Goal: Transaction & Acquisition: Purchase product/service

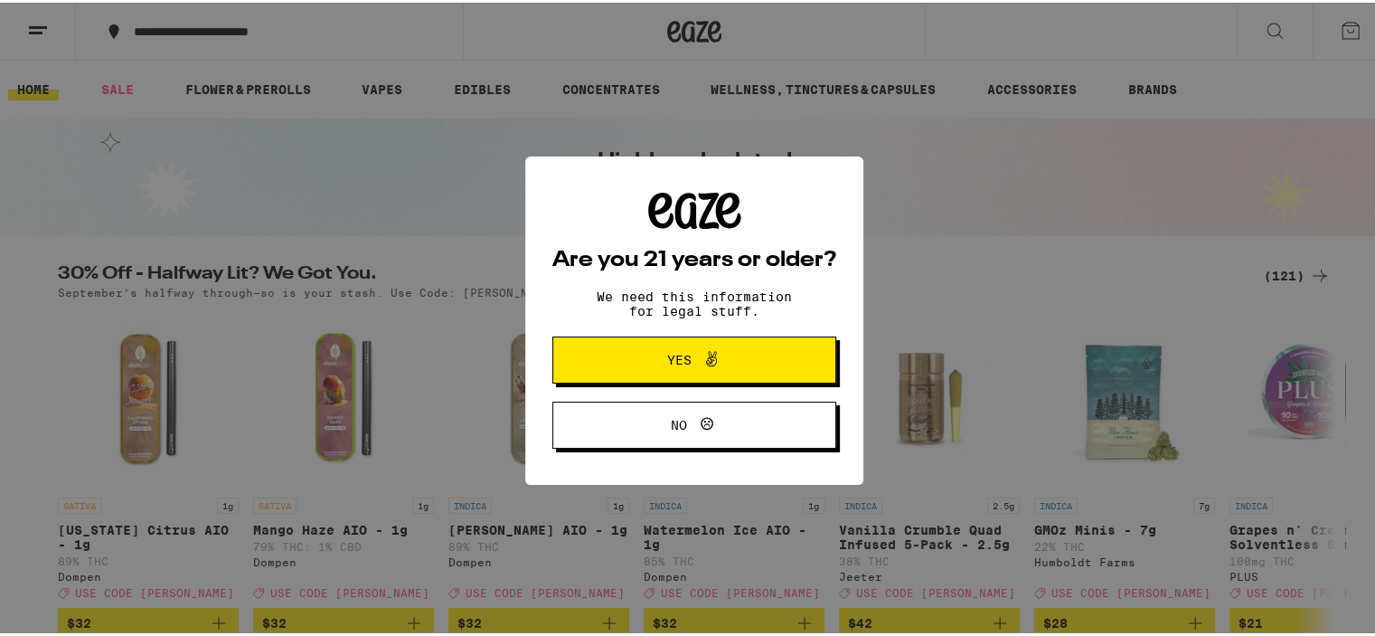
click at [749, 350] on span "Yes" at bounding box center [694, 357] width 137 height 24
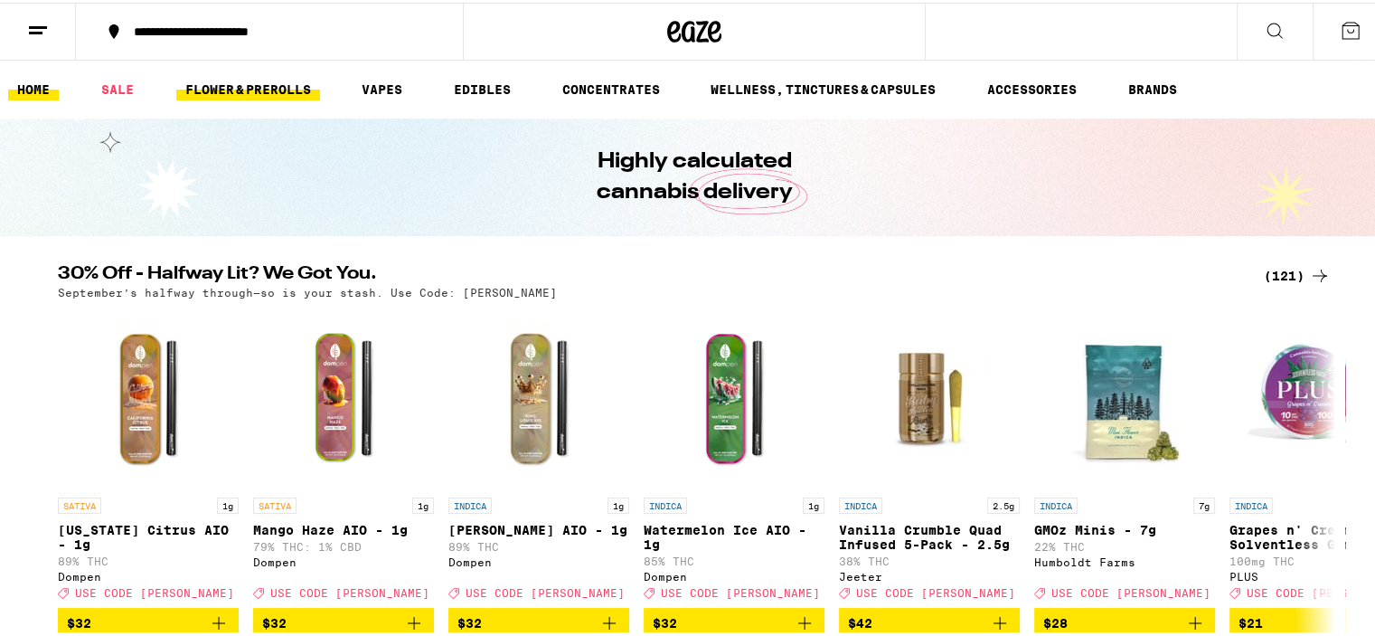
click at [288, 81] on link "FLOWER & PREROLLS" at bounding box center [248, 87] width 144 height 22
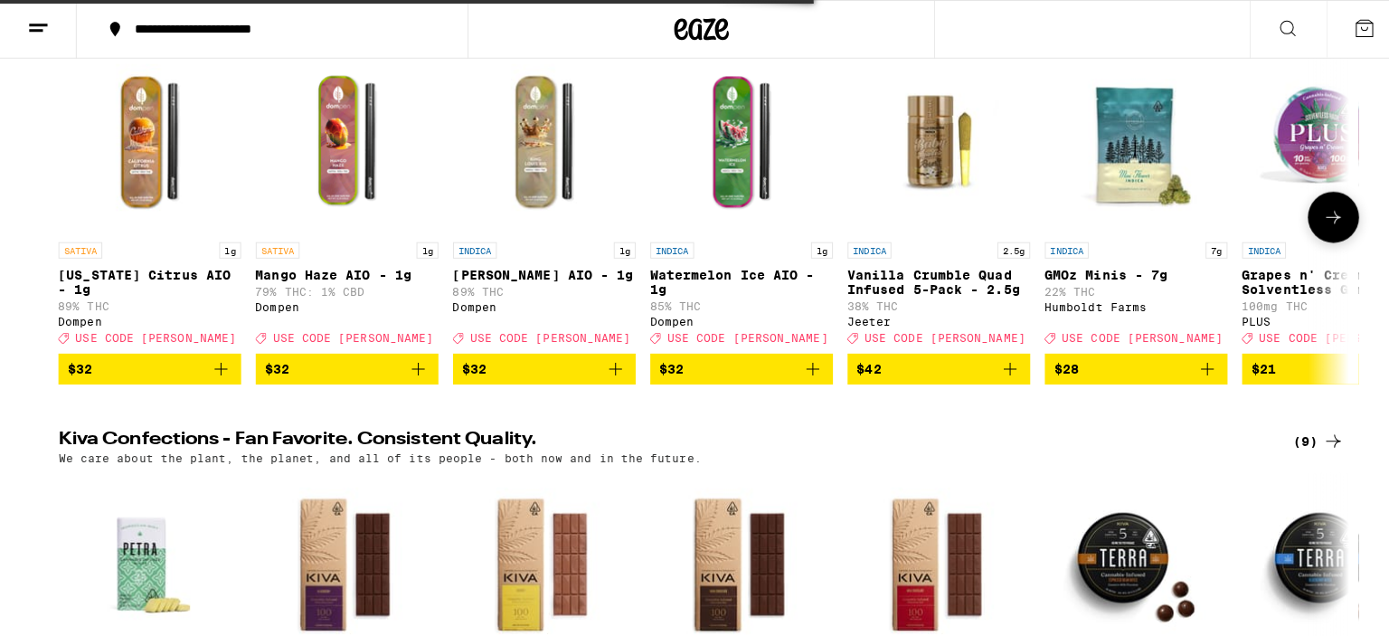
scroll to position [271, 0]
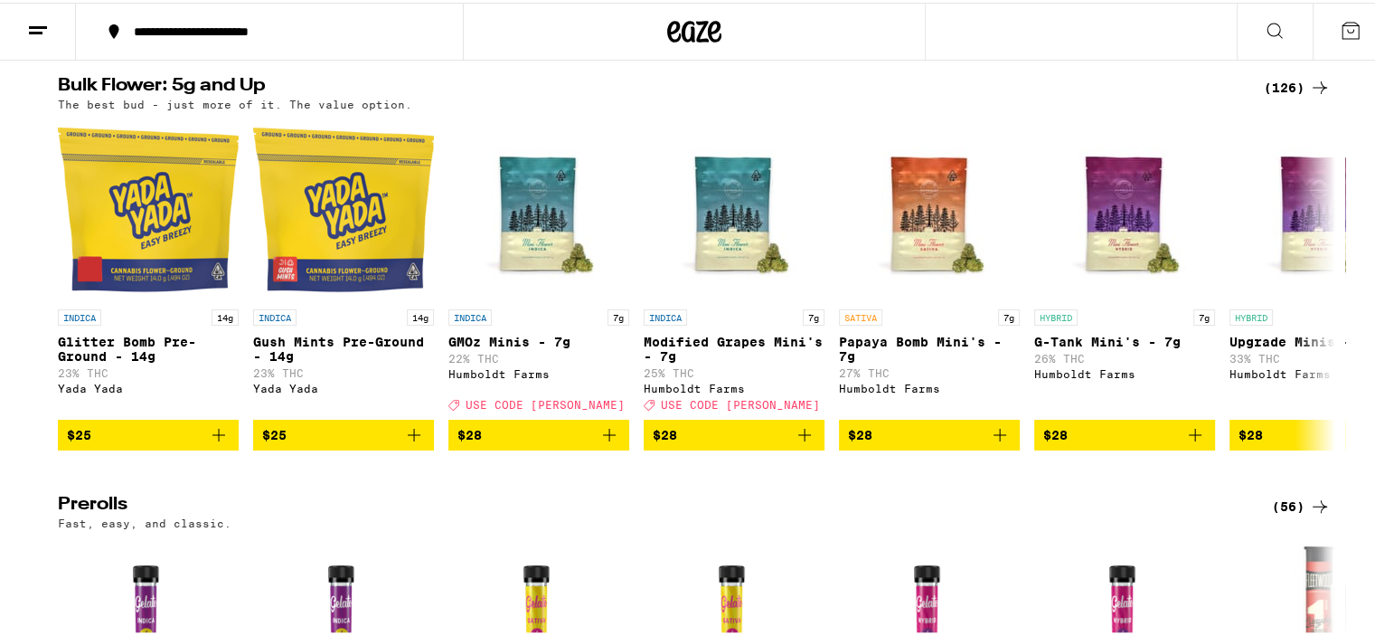
scroll to position [448, 0]
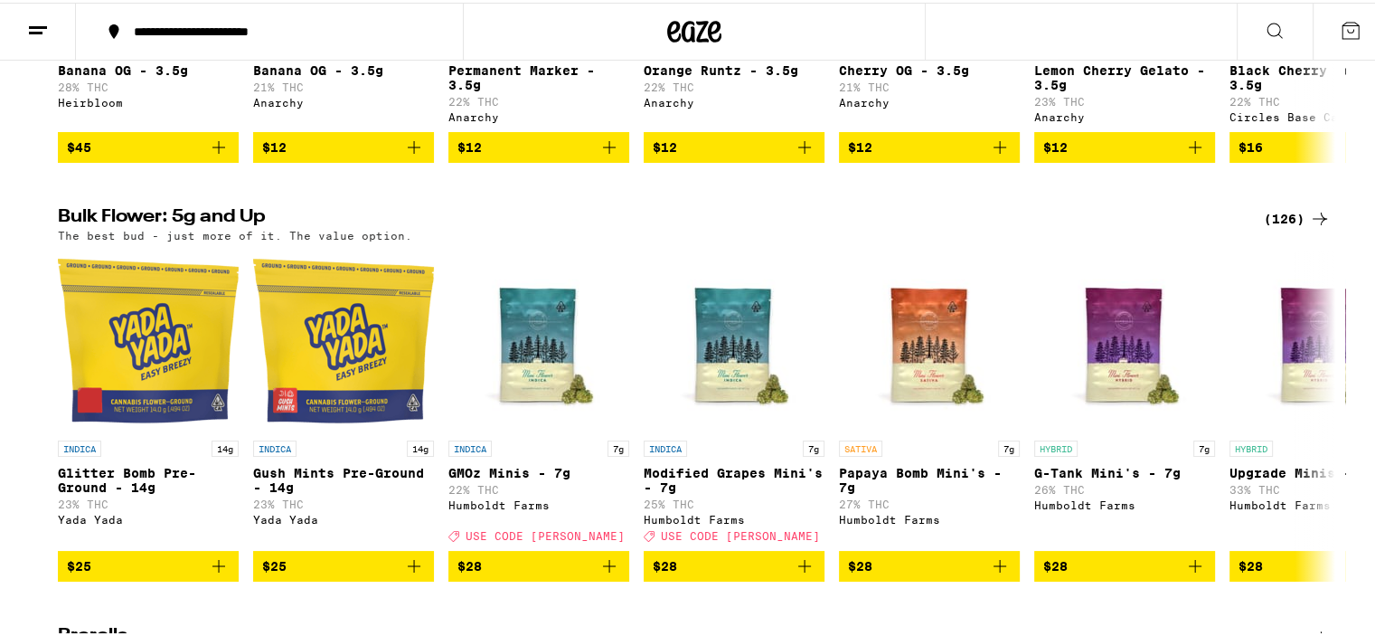
click at [1309, 227] on icon at bounding box center [1320, 216] width 22 height 22
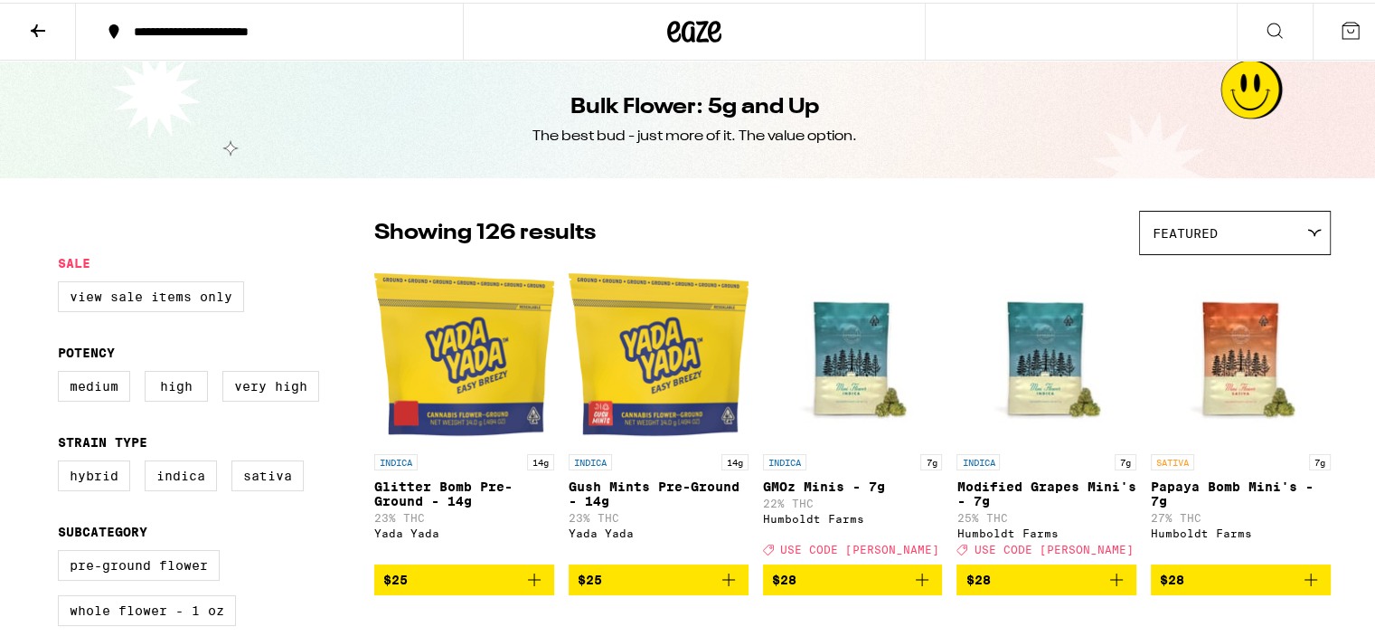
click at [1193, 250] on div "Featured" at bounding box center [1235, 230] width 190 height 42
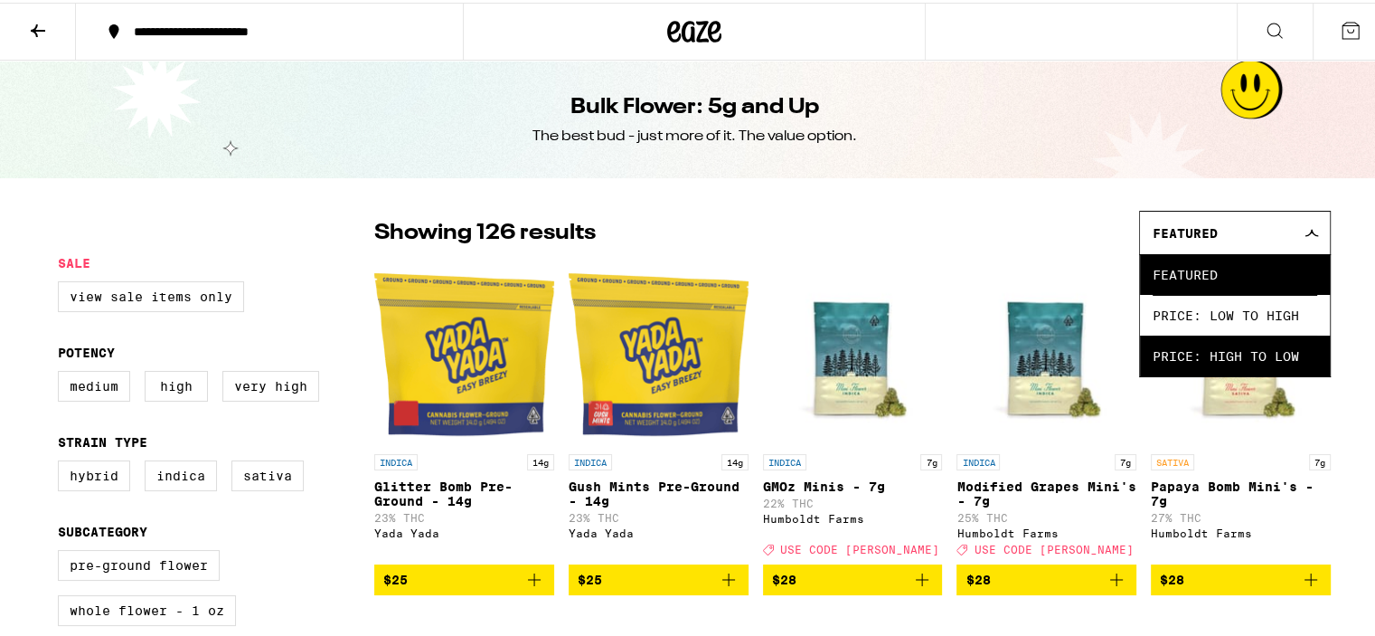
click at [1218, 351] on span "Price: High to Low" at bounding box center [1235, 353] width 165 height 41
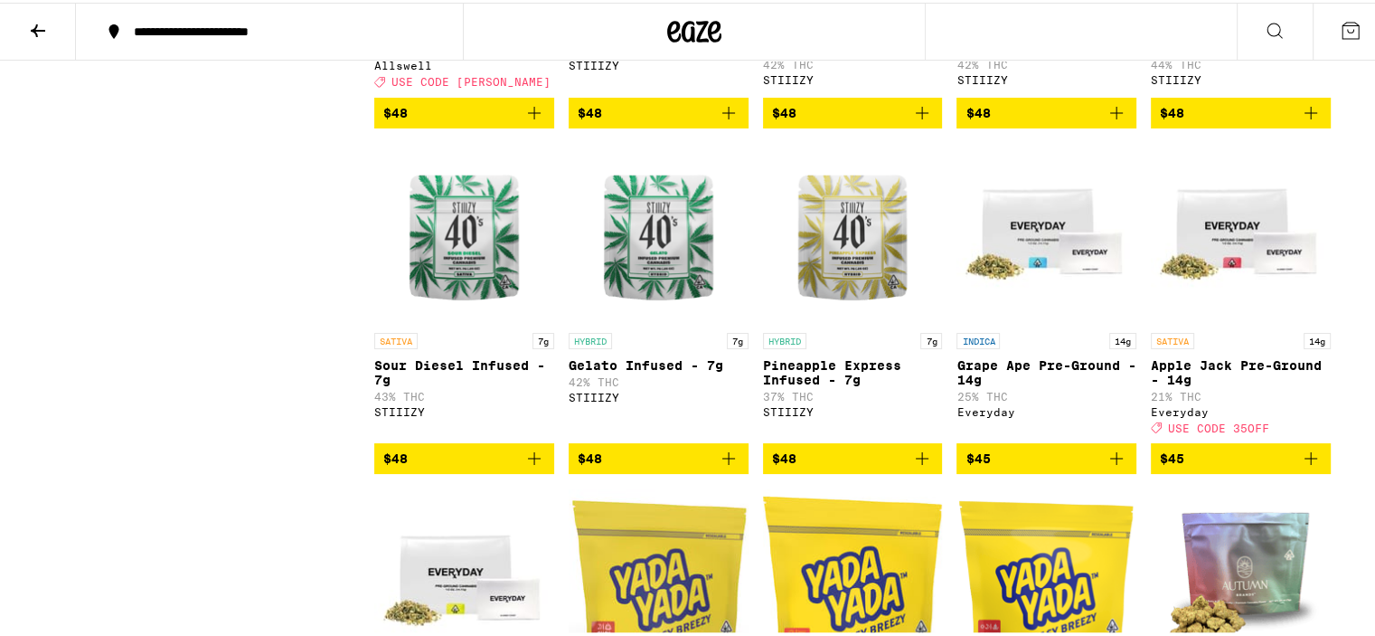
scroll to position [6058, 0]
